Goal: Transaction & Acquisition: Download file/media

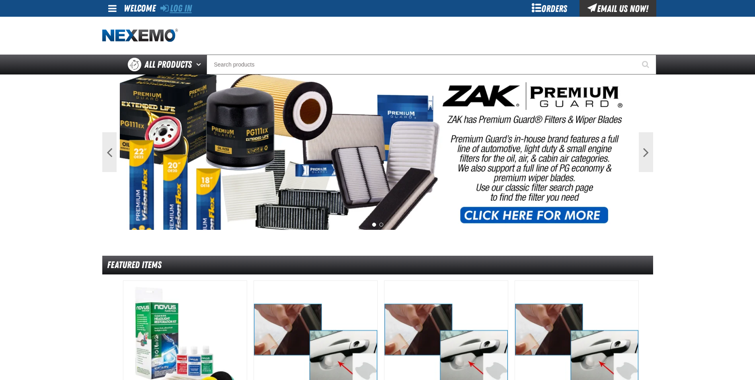
click at [175, 10] on link "Log In" at bounding box center [175, 8] width 31 height 11
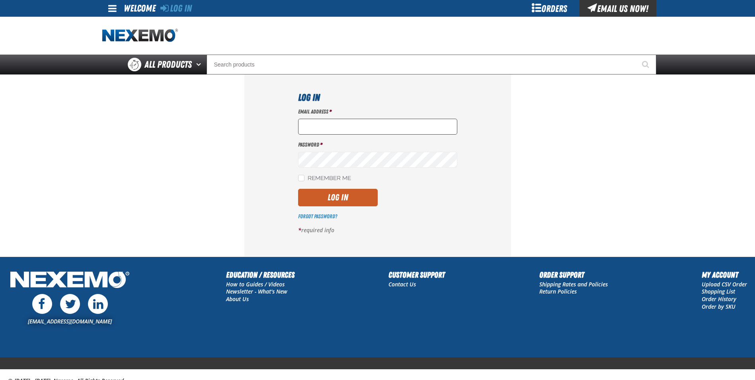
click at [323, 123] on input "Email Address *" at bounding box center [377, 127] width 159 height 16
type input "mmartin@vtaig.com"
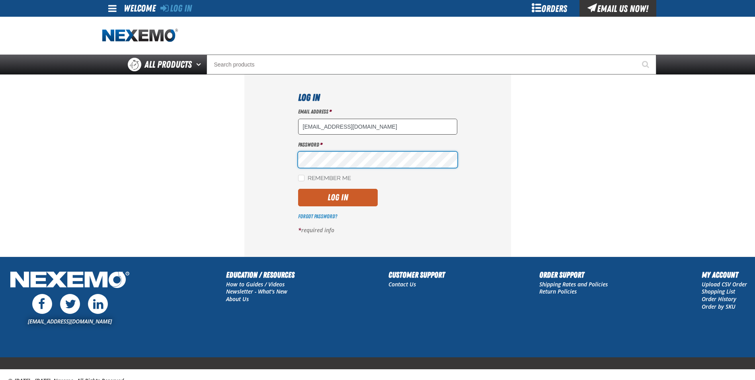
click at [298, 189] on button "Log In" at bounding box center [338, 198] width 80 height 18
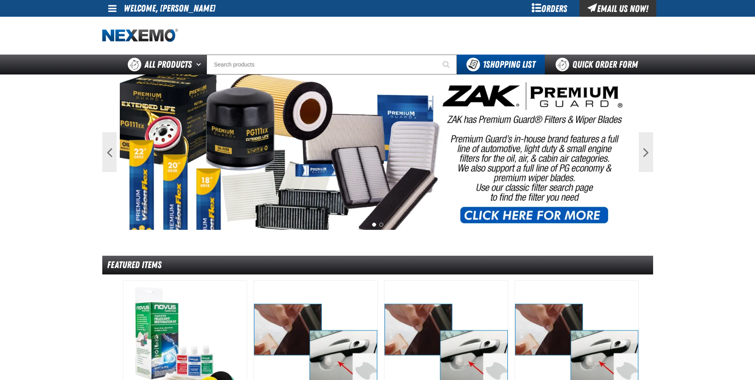
click at [118, 4] on link at bounding box center [112, 8] width 21 height 17
click at [119, 23] on link "My Account My Account" at bounding box center [123, 24] width 35 height 8
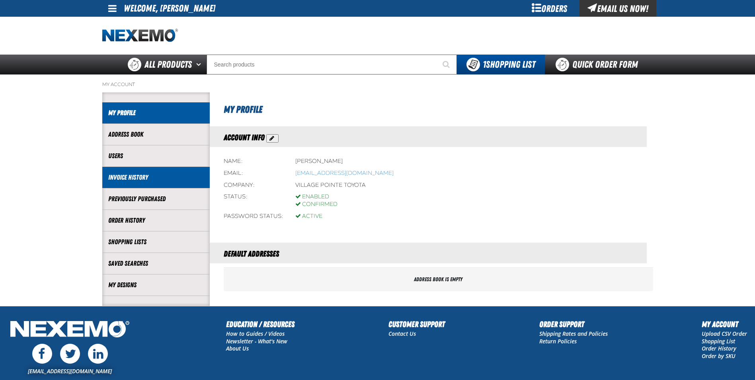
click at [142, 181] on link "Invoice History" at bounding box center [155, 177] width 95 height 9
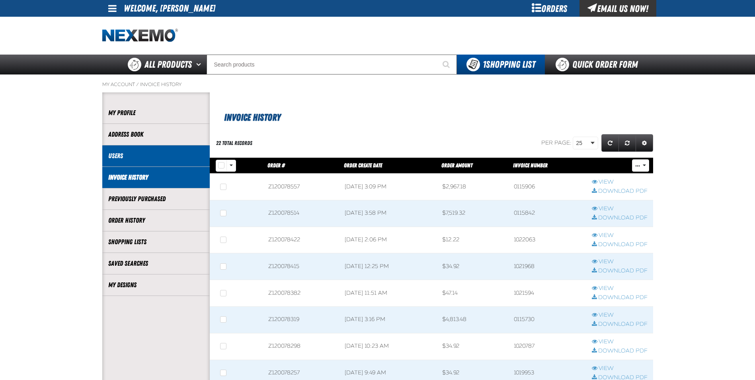
scroll to position [0, 0]
click at [273, 265] on span at bounding box center [301, 266] width 76 height 26
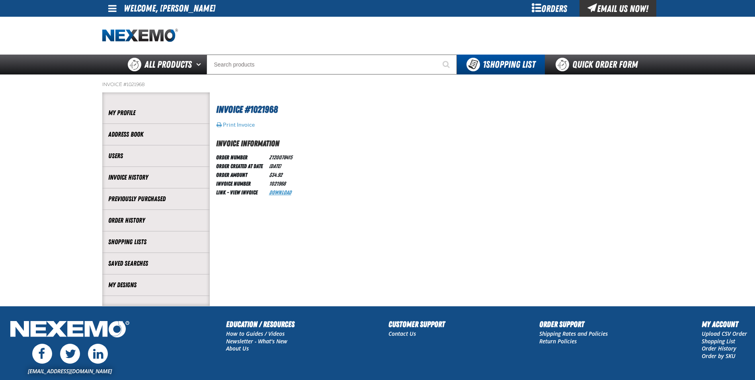
click at [280, 189] on link "Download" at bounding box center [280, 192] width 22 height 6
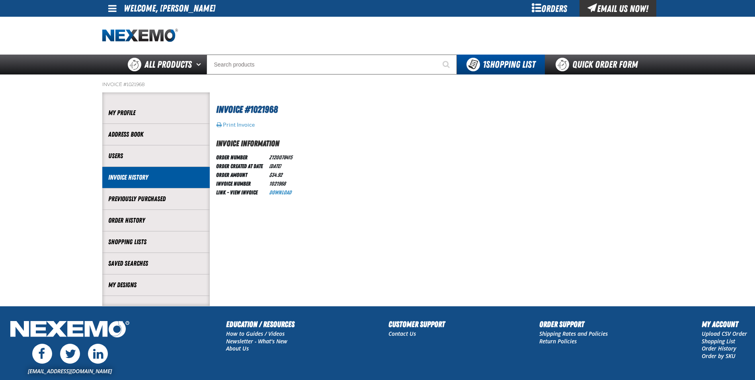
click at [150, 173] on link "Invoice History" at bounding box center [155, 177] width 95 height 9
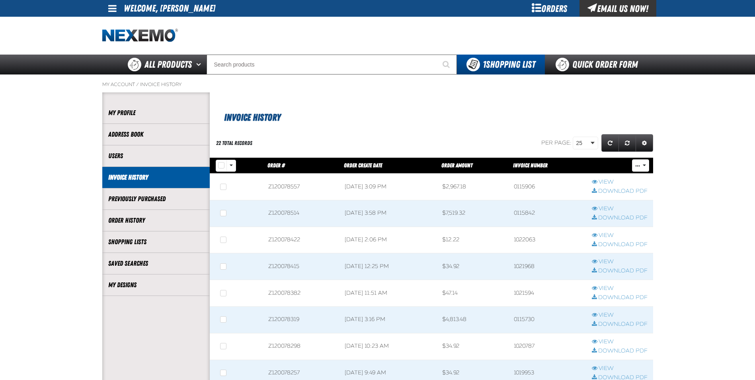
scroll to position [0, 0]
click at [284, 292] on span at bounding box center [301, 293] width 76 height 26
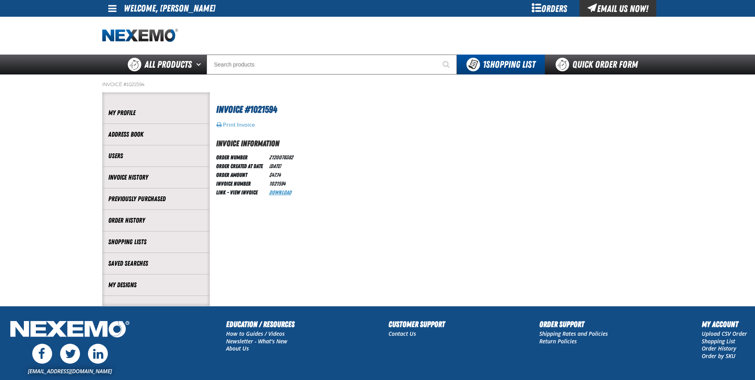
click at [283, 191] on link "Download" at bounding box center [280, 192] width 22 height 6
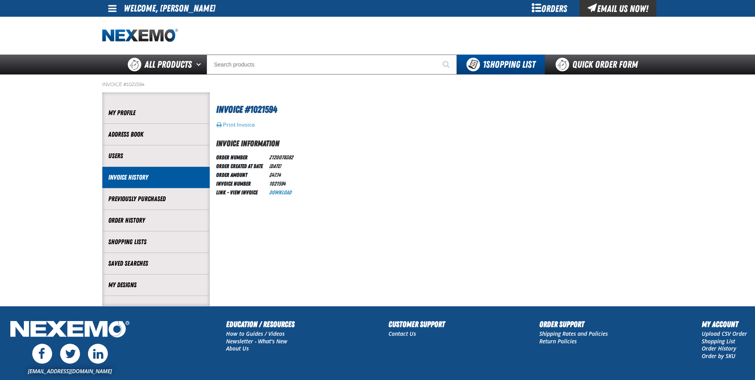
click at [129, 179] on link "Invoice History" at bounding box center [155, 177] width 95 height 9
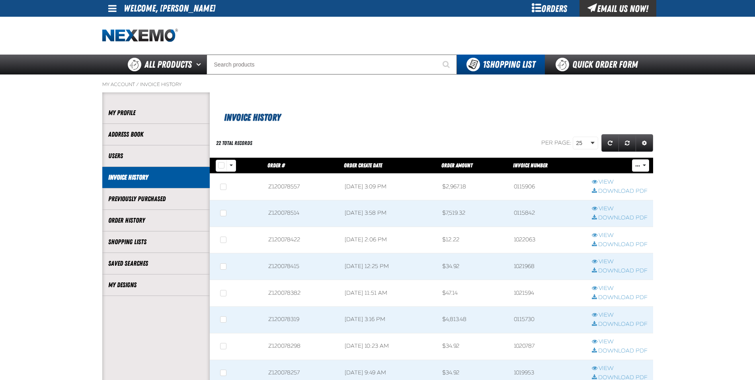
scroll to position [0, 0]
click at [282, 370] on span at bounding box center [301, 373] width 76 height 26
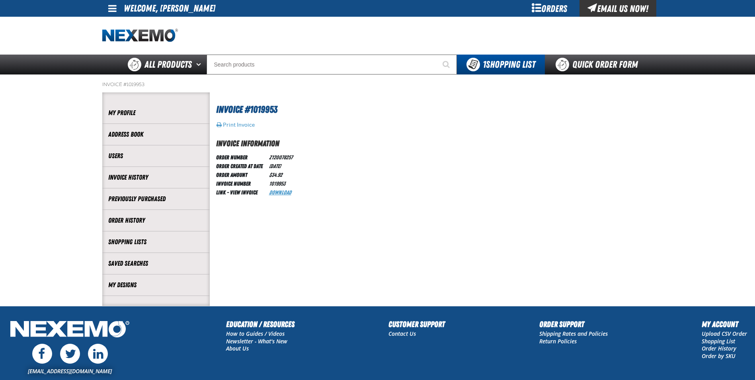
click at [284, 192] on link "Download" at bounding box center [280, 192] width 22 height 6
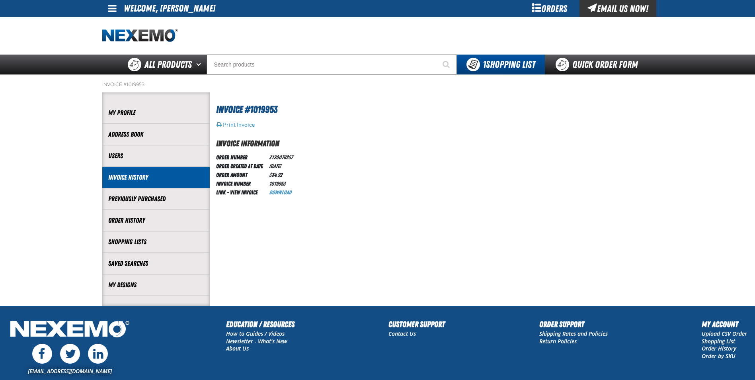
click at [139, 180] on link "Invoice History" at bounding box center [155, 177] width 95 height 9
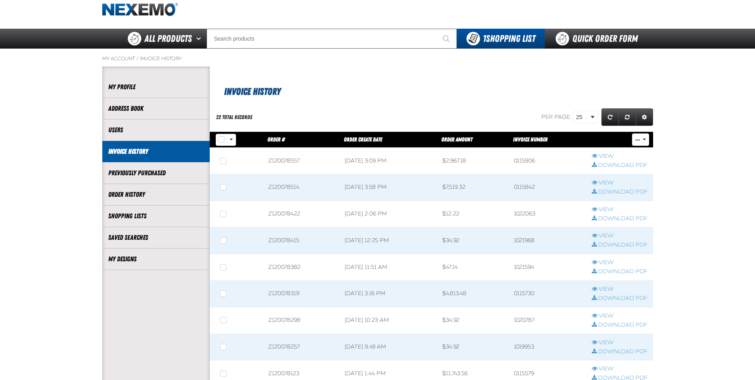
scroll to position [40, 0]
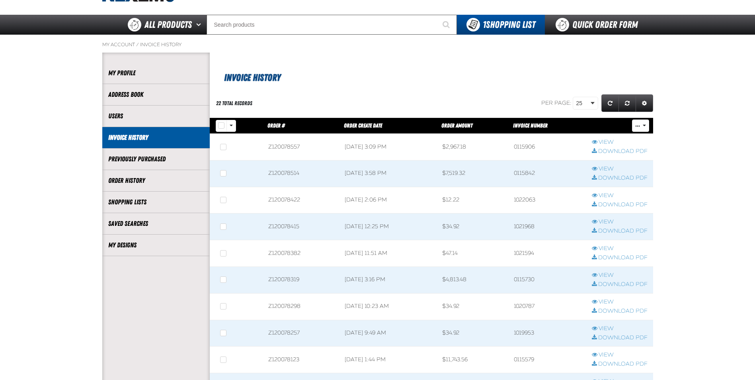
click at [285, 305] on span at bounding box center [301, 306] width 76 height 26
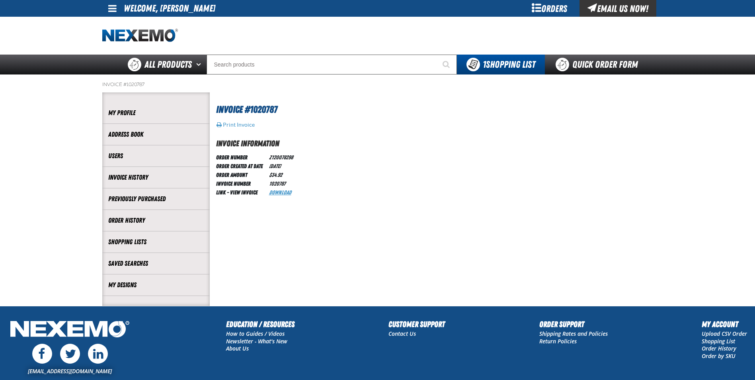
click at [282, 191] on link "Download" at bounding box center [280, 192] width 22 height 6
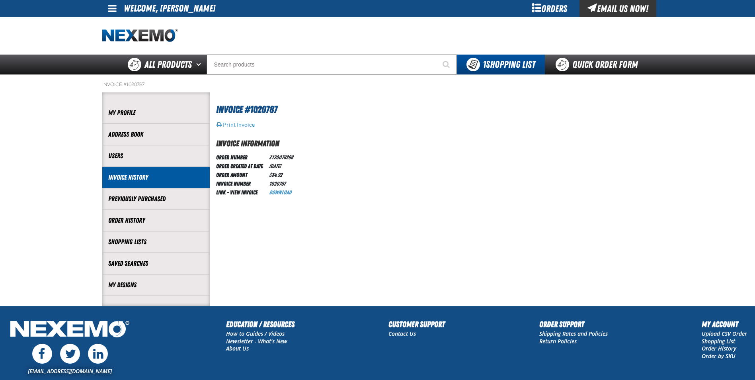
click at [115, 176] on link "Invoice History" at bounding box center [155, 177] width 95 height 9
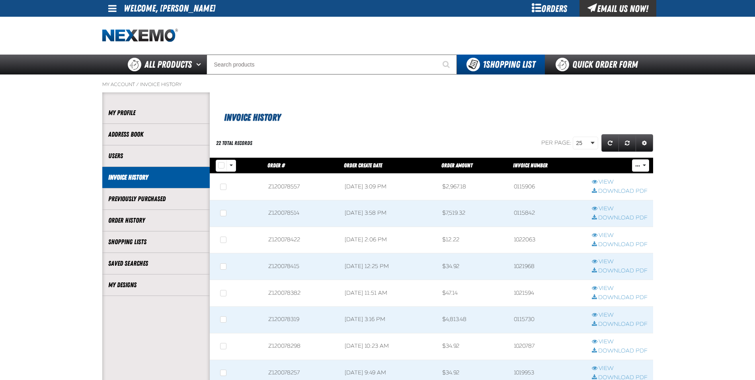
scroll to position [0, 0]
click at [293, 236] on span at bounding box center [301, 240] width 76 height 26
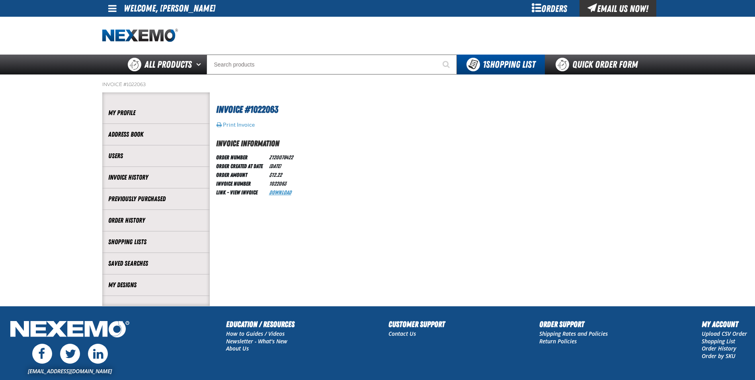
click at [279, 190] on link "Download" at bounding box center [280, 192] width 22 height 6
click at [139, 217] on link "Order History" at bounding box center [155, 220] width 95 height 9
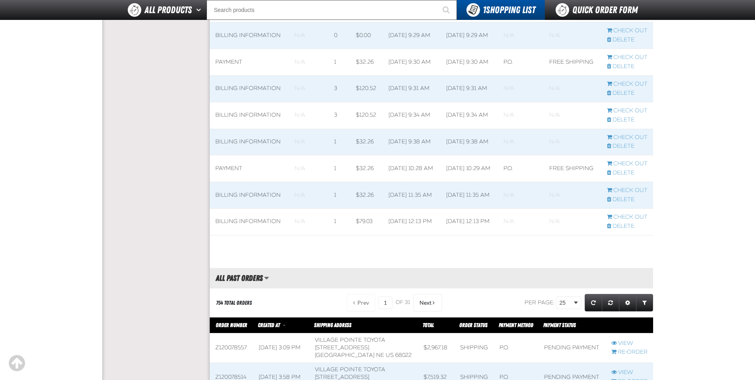
scroll to position [676, 0]
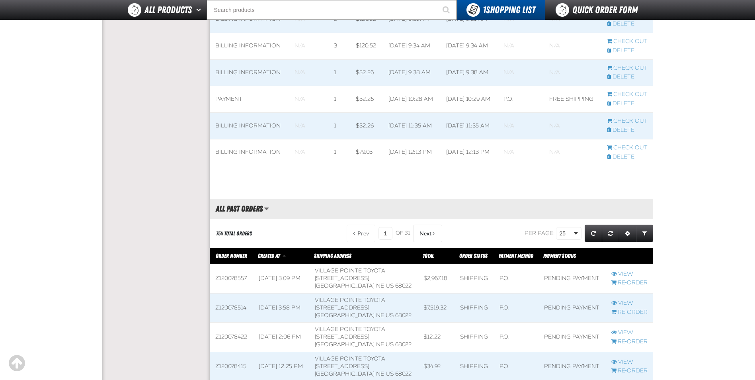
click at [238, 336] on span at bounding box center [232, 336] width 44 height 29
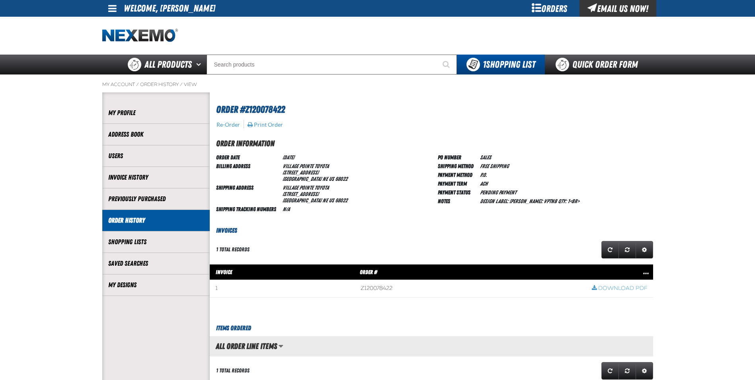
scroll to position [0, 0]
